Goal: Check status: Check status

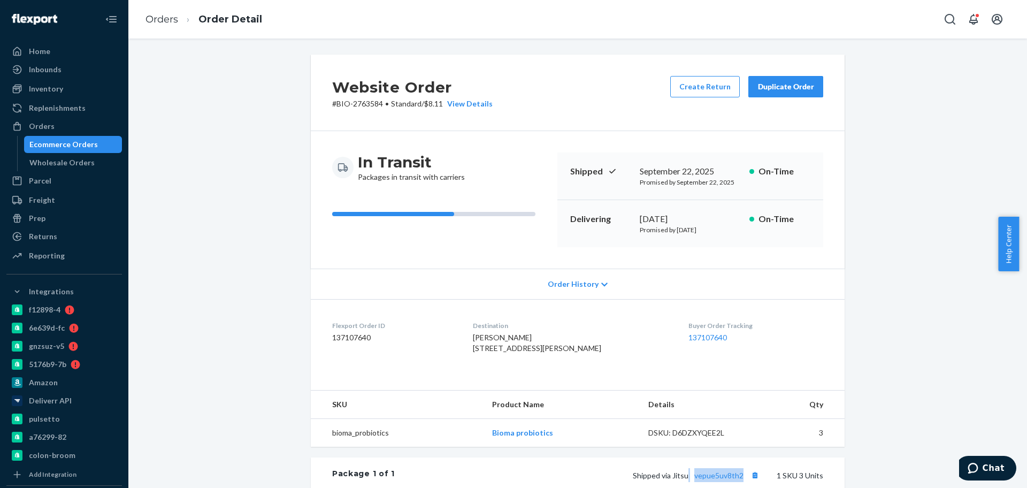
scroll to position [212, 0]
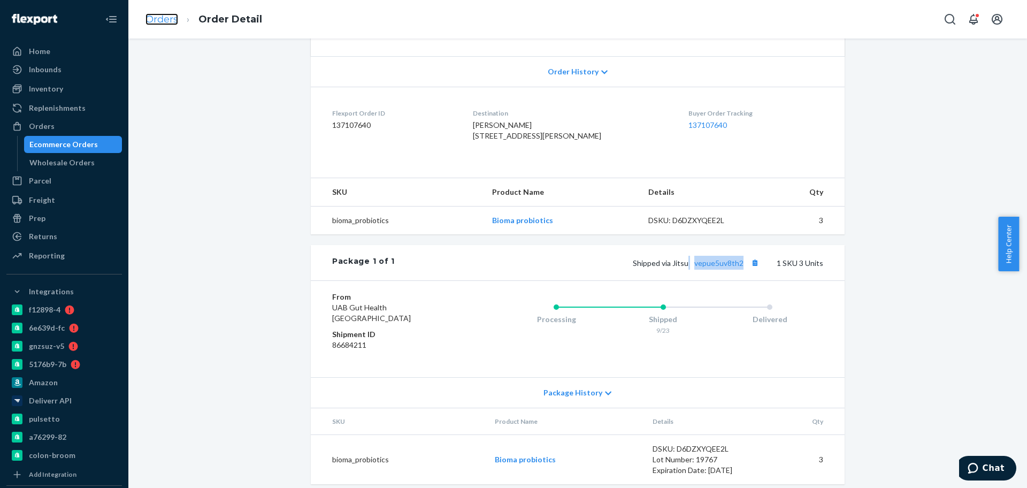
click at [172, 22] on link "Orders" at bounding box center [161, 19] width 33 height 12
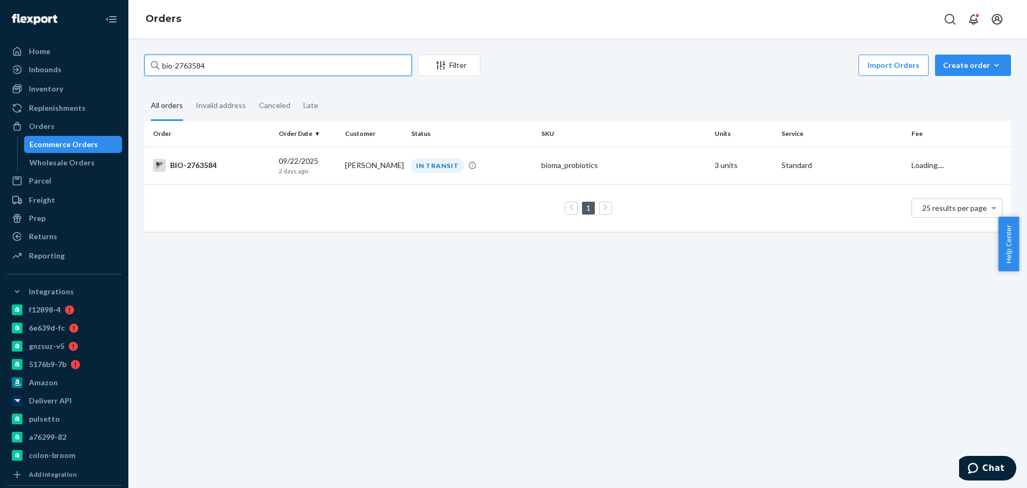
click at [193, 70] on input "bio-2763584" at bounding box center [277, 65] width 267 height 21
paste input "87208"
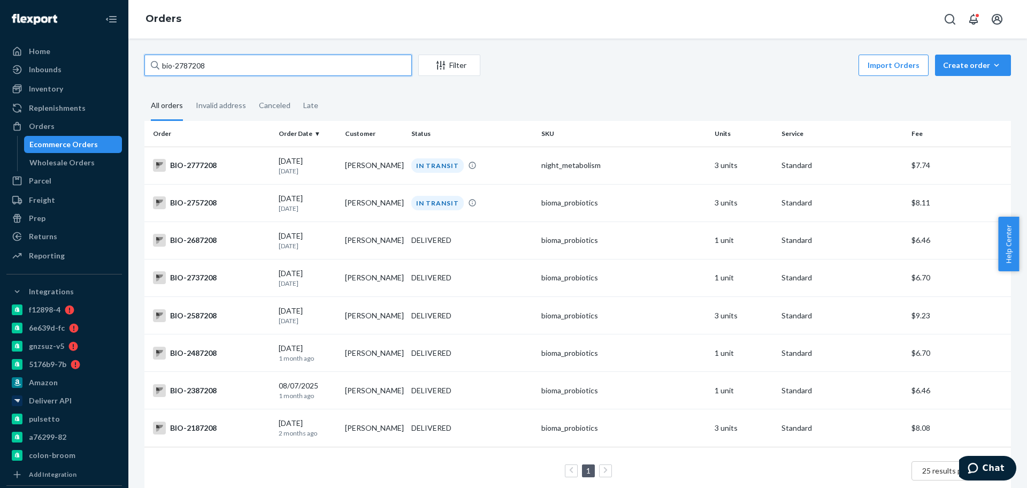
click at [313, 68] on input "bio-2787208" at bounding box center [277, 65] width 267 height 21
click at [191, 70] on input "bio-2787208" at bounding box center [277, 65] width 267 height 21
paste input "300"
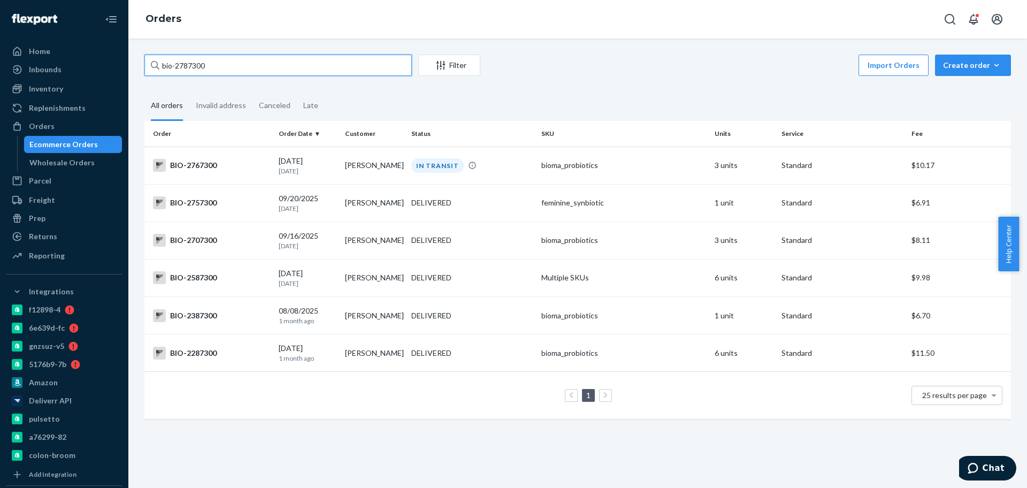
click at [226, 63] on input "bio-2787300" at bounding box center [277, 65] width 267 height 21
paste input "42"
type input "bio-2787342"
